Goal: Information Seeking & Learning: Learn about a topic

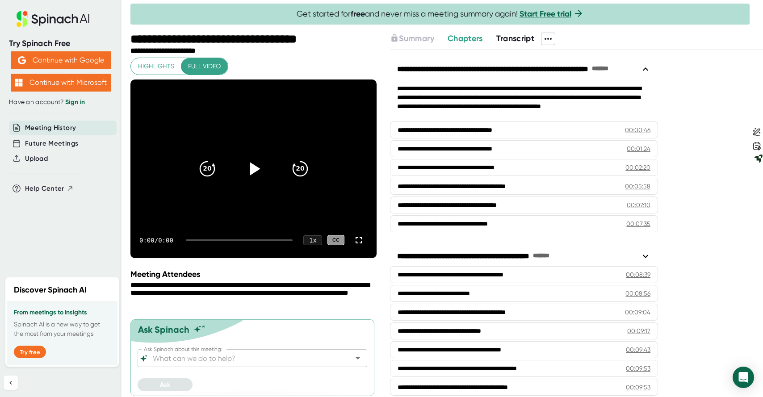
click at [256, 167] on icon at bounding box center [255, 168] width 10 height 13
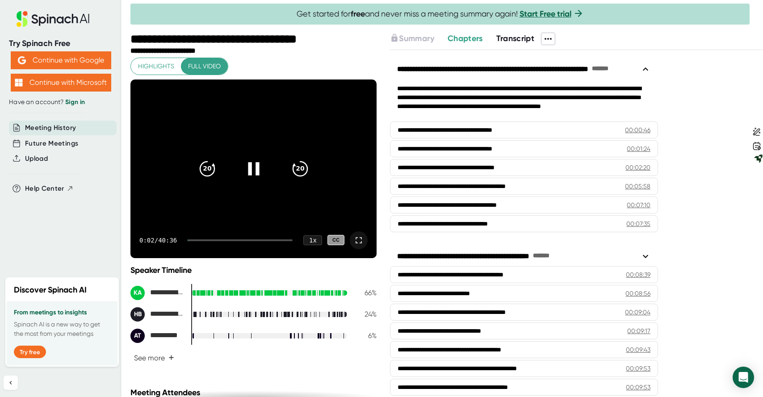
click at [361, 241] on icon at bounding box center [359, 240] width 11 height 11
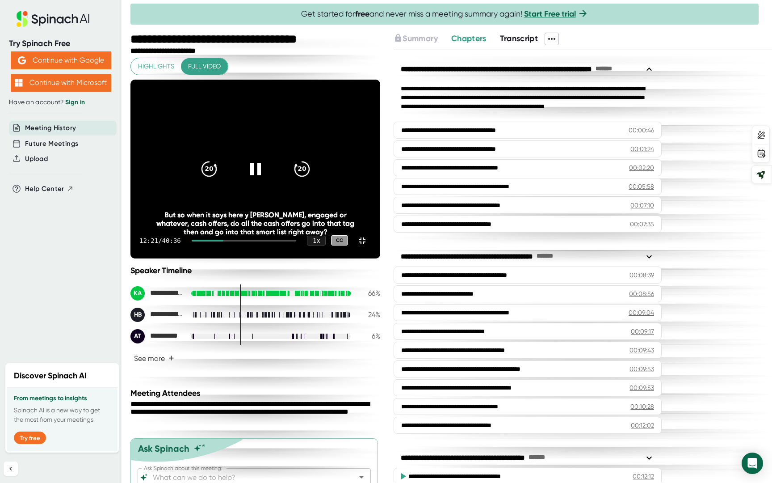
click at [223, 241] on div at bounding box center [208, 241] width 32 height 2
click at [237, 258] on div "11:08 / 40:36 1 x CC" at bounding box center [256, 241] width 250 height 36
click at [210, 241] on div at bounding box center [206, 241] width 29 height 2
click at [219, 258] on div "11:20 / 40:36 1 x CC" at bounding box center [256, 241] width 250 height 36
click at [219, 258] on div "11:21 / 40:36 1 x CC" at bounding box center [256, 241] width 250 height 36
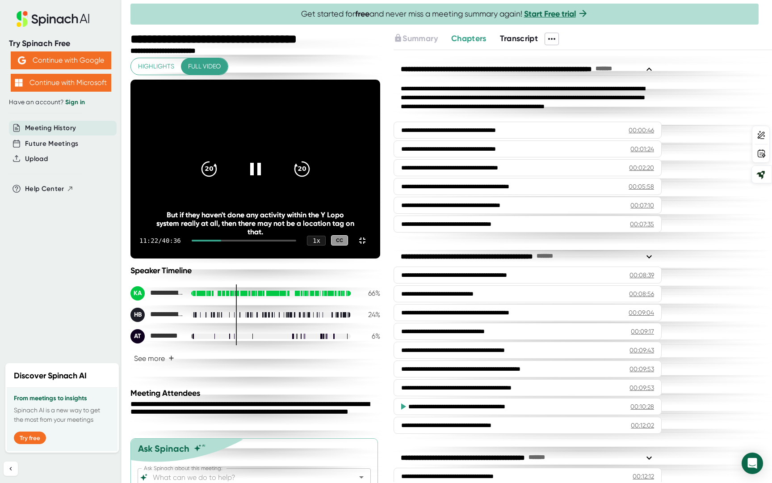
click at [221, 241] on div at bounding box center [206, 241] width 29 height 2
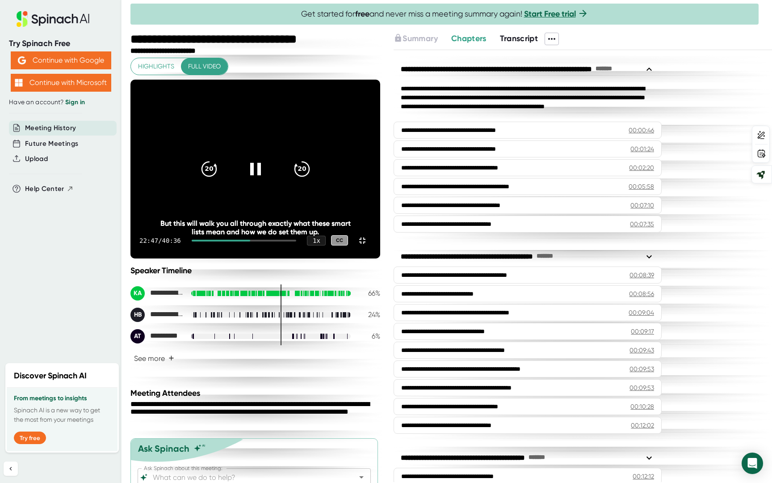
click at [131, 258] on video at bounding box center [256, 169] width 250 height 179
drag, startPoint x: 367, startPoint y: 59, endPoint x: 307, endPoint y: 56, distance: 60.0
click at [307, 80] on video at bounding box center [256, 169] width 250 height 179
click at [315, 194] on video at bounding box center [256, 169] width 250 height 179
